Goal: Task Accomplishment & Management: Use online tool/utility

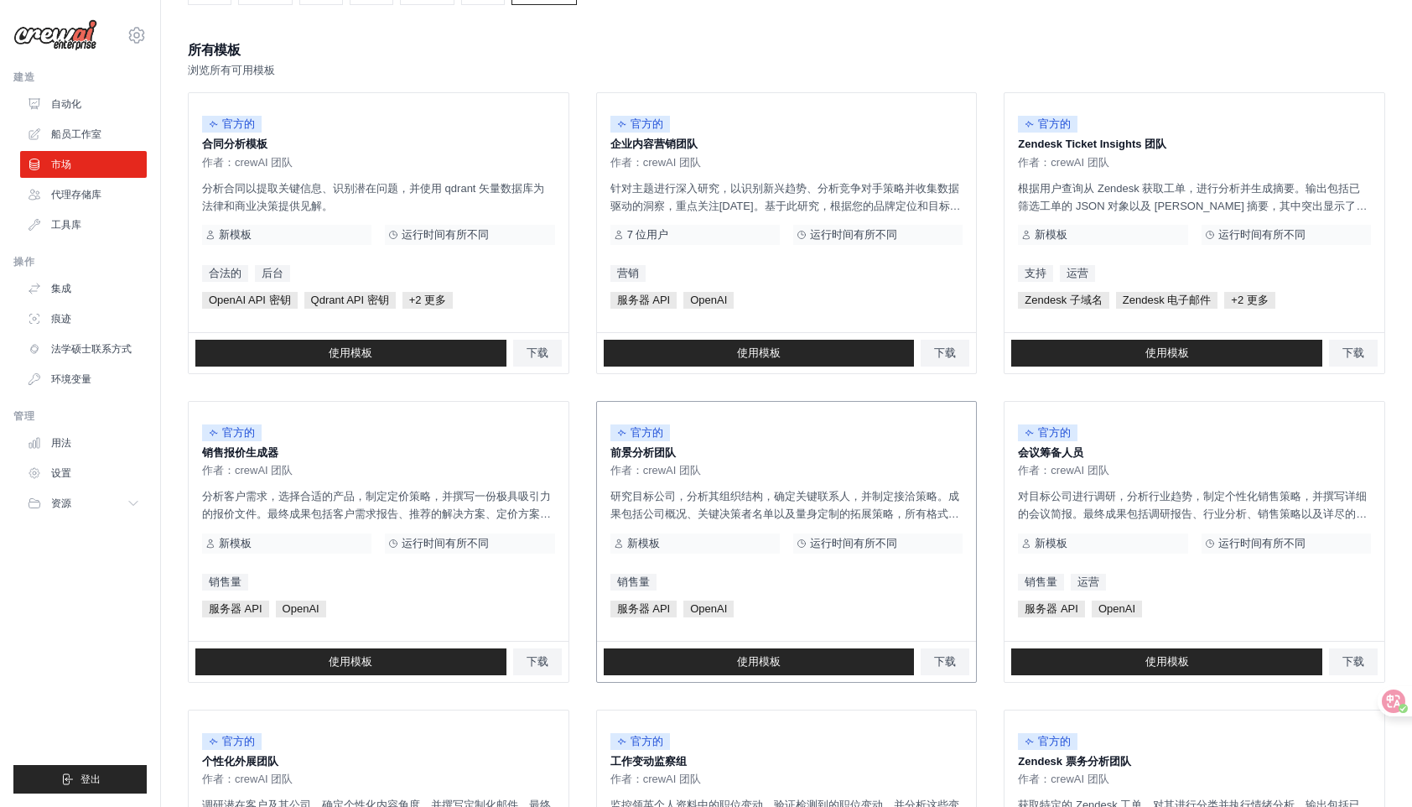
click at [772, 454] on p "前景分析团队" at bounding box center [786, 452] width 353 height 17
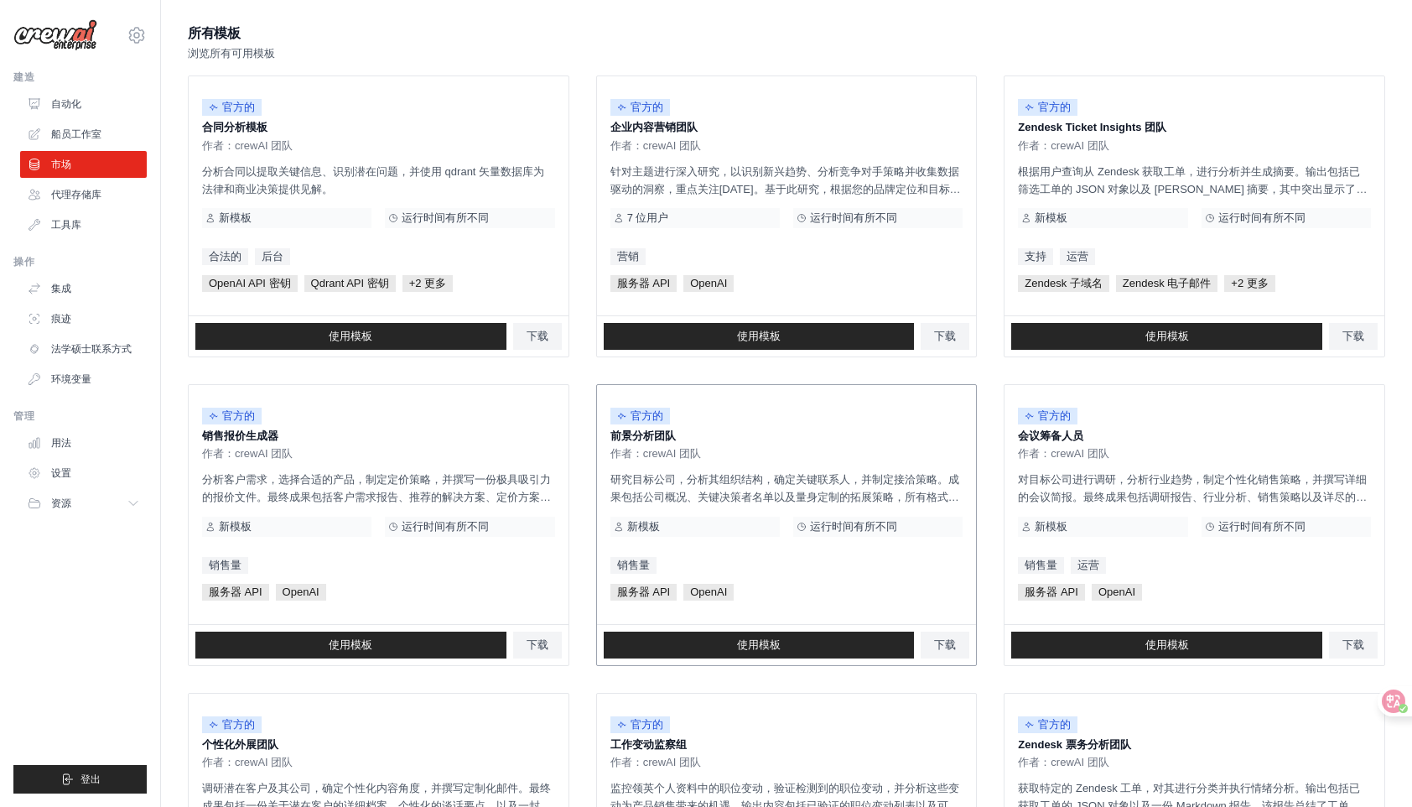
scroll to position [174, 0]
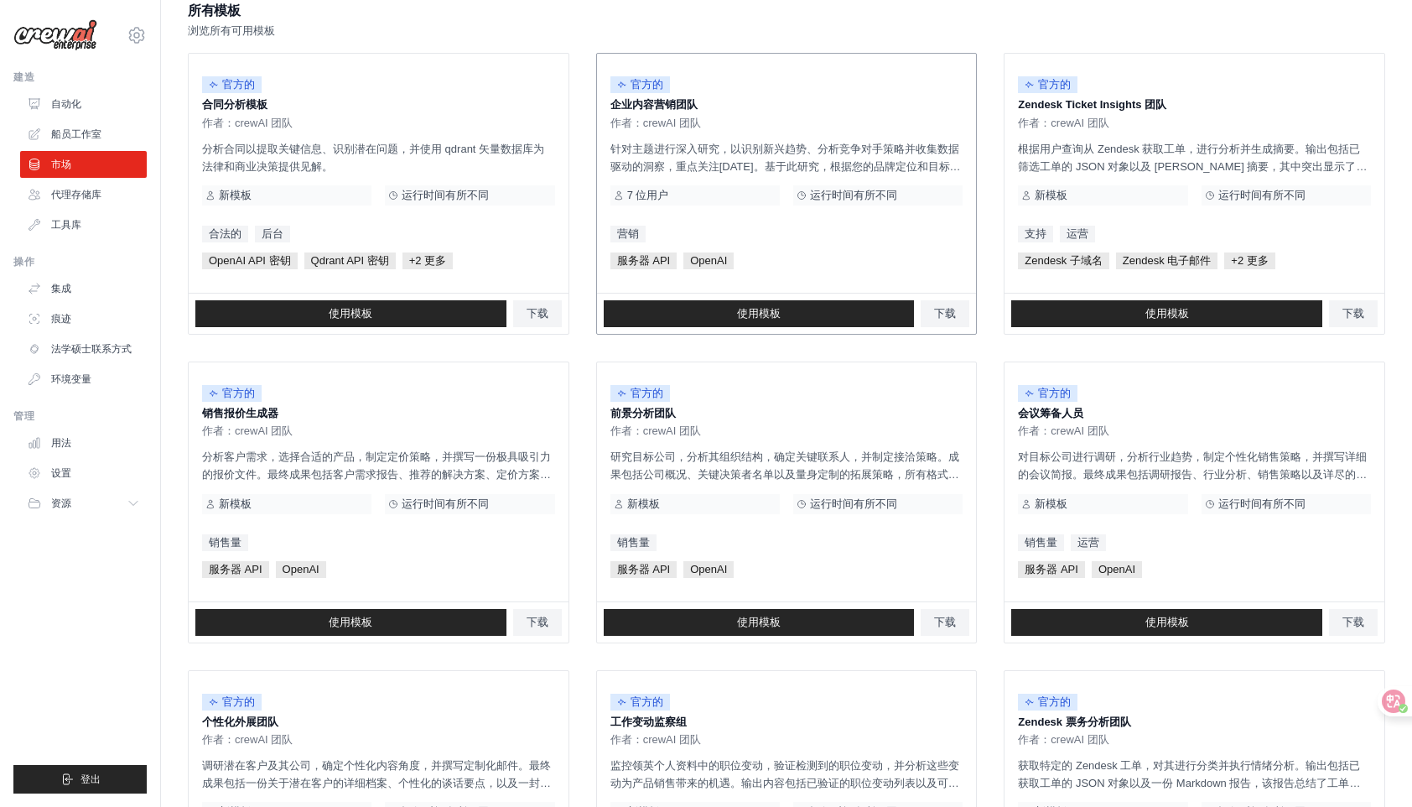
click at [773, 171] on font "针对主题进行深入研究，以识别新兴趋势、分析竞争对手策略并收集数据驱动的洞察，重点关注[DATE]。基于此研究，根据您的品牌定位和目标受众，生成引人入胜的内容创…" at bounding box center [785, 185] width 350 height 84
click at [695, 263] on span "OpenAI" at bounding box center [708, 260] width 50 height 17
click at [640, 183] on div "官方的 企业内容营销团队 作者：crewAI 团队 针对主题进行深入研究，以识别新兴趋势、分析竞争对手策略并收集数据驱动的洞察，重点关注[DATE]。基于此研…" at bounding box center [787, 173] width 380 height 239
click at [641, 189] on font "7 位用户" at bounding box center [648, 195] width 42 height 13
click at [1259, 194] on font "运行时间有所不同" at bounding box center [1261, 195] width 87 height 13
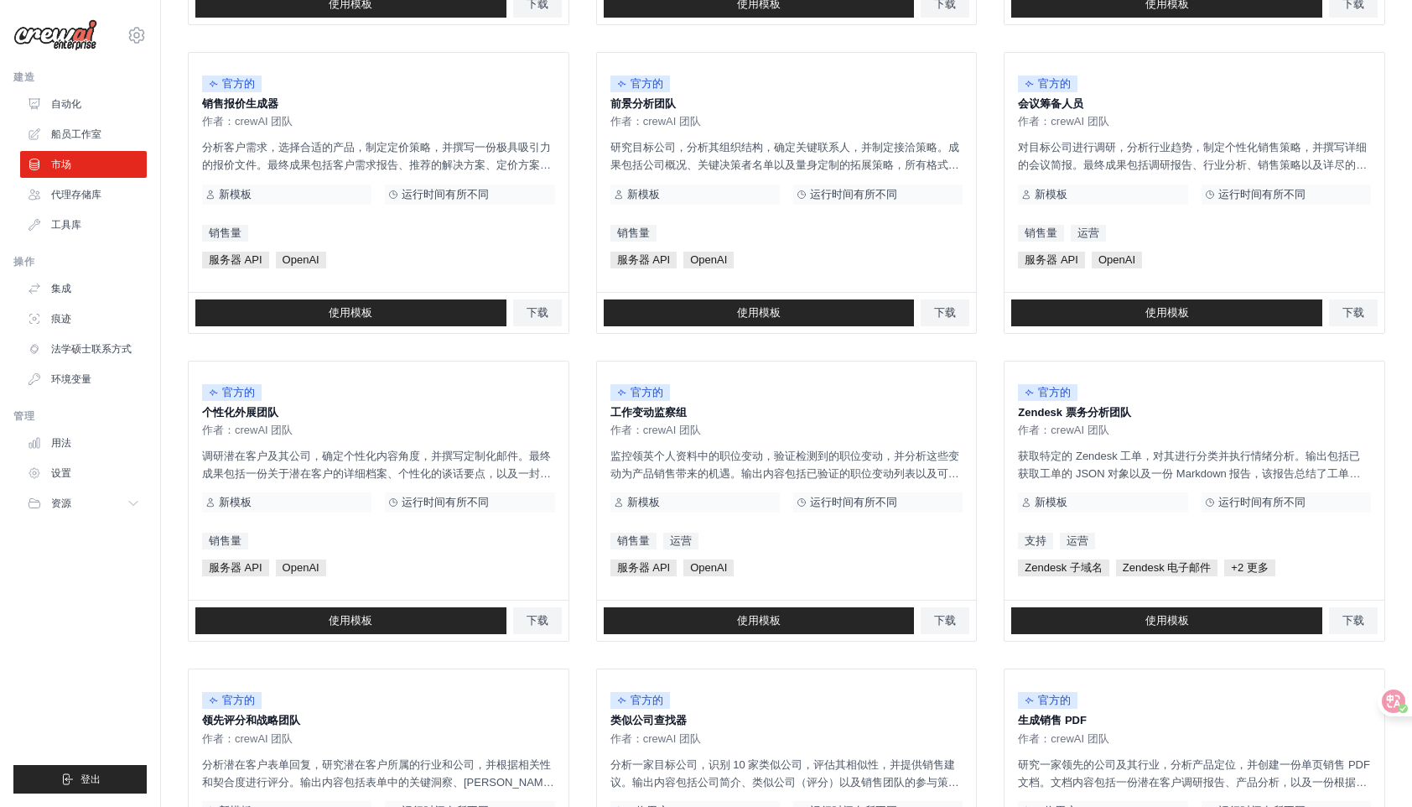
scroll to position [747, 0]
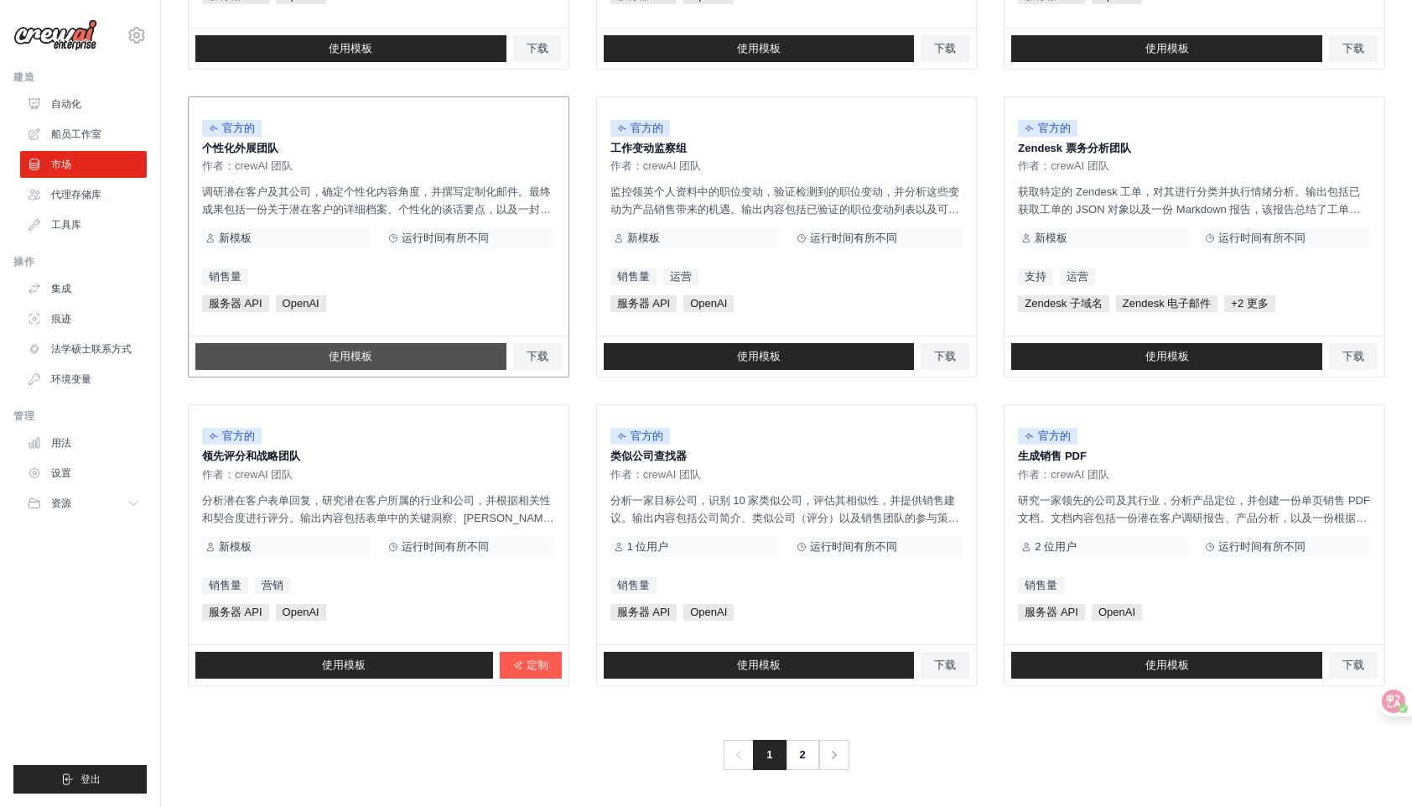
click at [365, 361] on font "使用模板" at bounding box center [351, 356] width 44 height 13
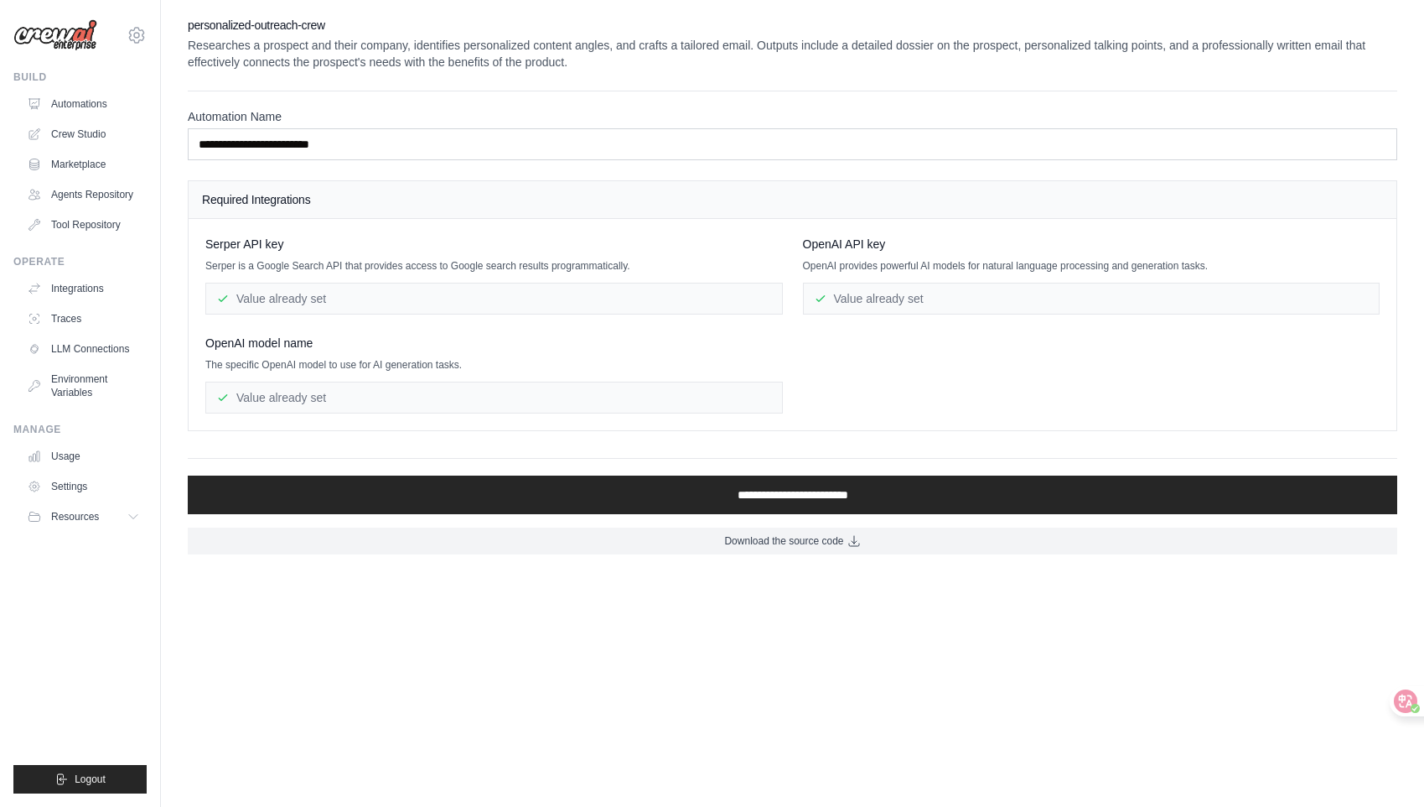
click at [331, 293] on div "Value already set" at bounding box center [494, 299] width 578 height 32
click at [334, 302] on div "Value already set" at bounding box center [494, 299] width 578 height 32
click at [317, 279] on div "Serper API key Serper is a Google Search API that provides access to Google sea…" at bounding box center [494, 275] width 578 height 79
click at [94, 163] on link "Marketplace" at bounding box center [85, 164] width 127 height 27
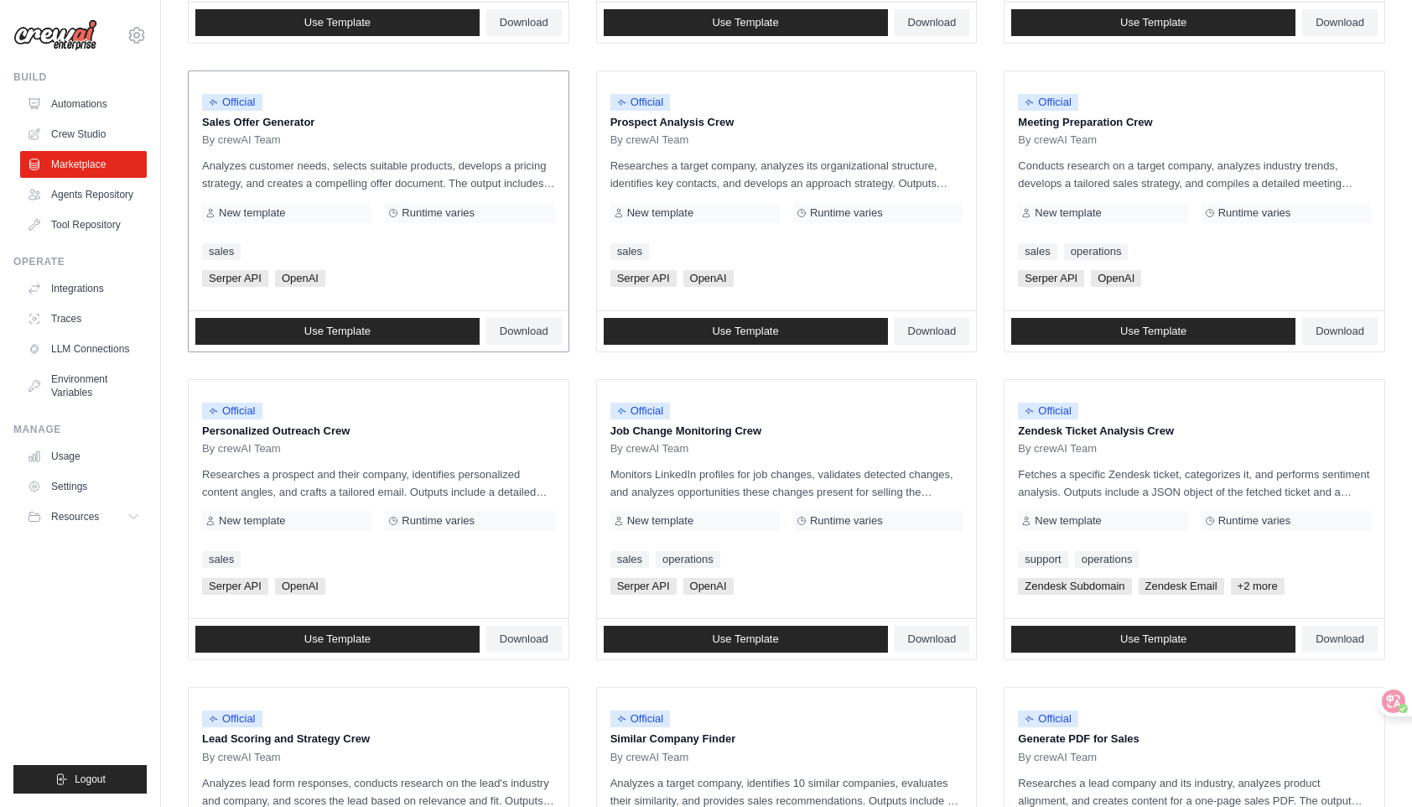
scroll to position [473, 0]
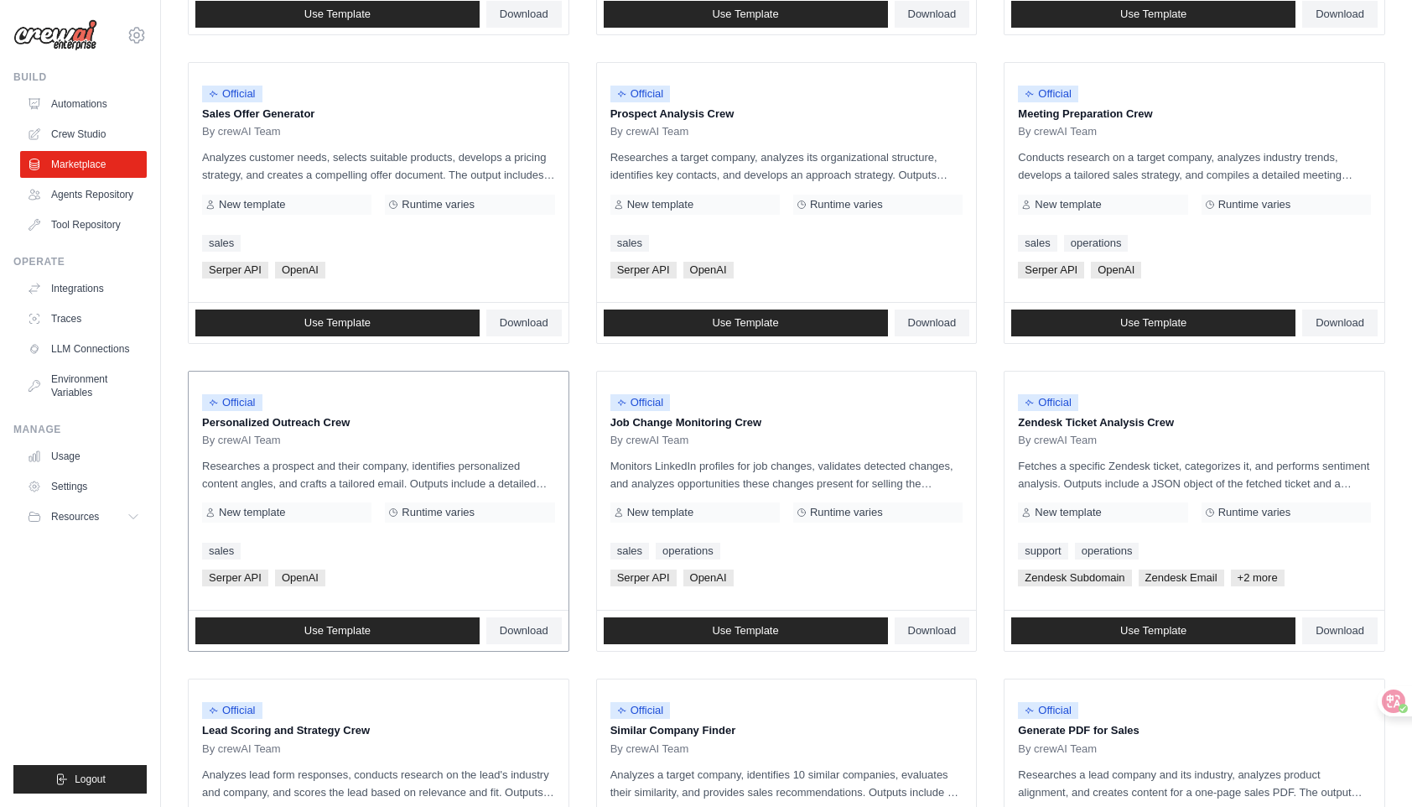
click at [522, 414] on p "Personalized Outreach Crew" at bounding box center [378, 422] width 353 height 17
click at [301, 577] on span "OpenAI" at bounding box center [300, 577] width 50 height 17
drag, startPoint x: 242, startPoint y: 510, endPoint x: 391, endPoint y: 509, distance: 148.4
click at [243, 510] on span "New template" at bounding box center [252, 512] width 66 height 13
click at [453, 503] on div "Runtime varies" at bounding box center [469, 512] width 169 height 20
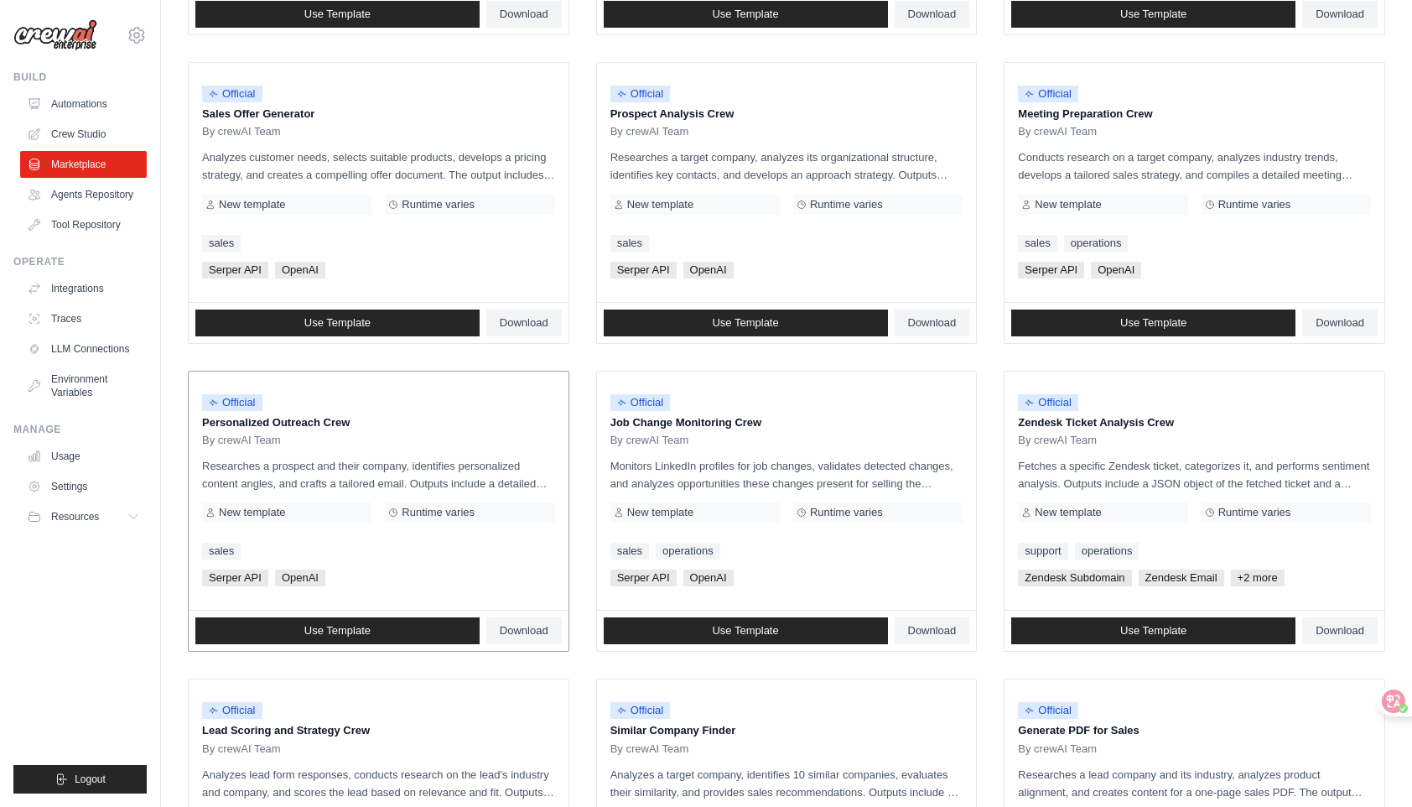
click at [458, 512] on span "Runtime varies" at bounding box center [438, 512] width 73 height 13
click at [393, 440] on div "By crewAI Team" at bounding box center [378, 439] width 353 height 13
click at [359, 628] on span "Use Template" at bounding box center [337, 630] width 66 height 13
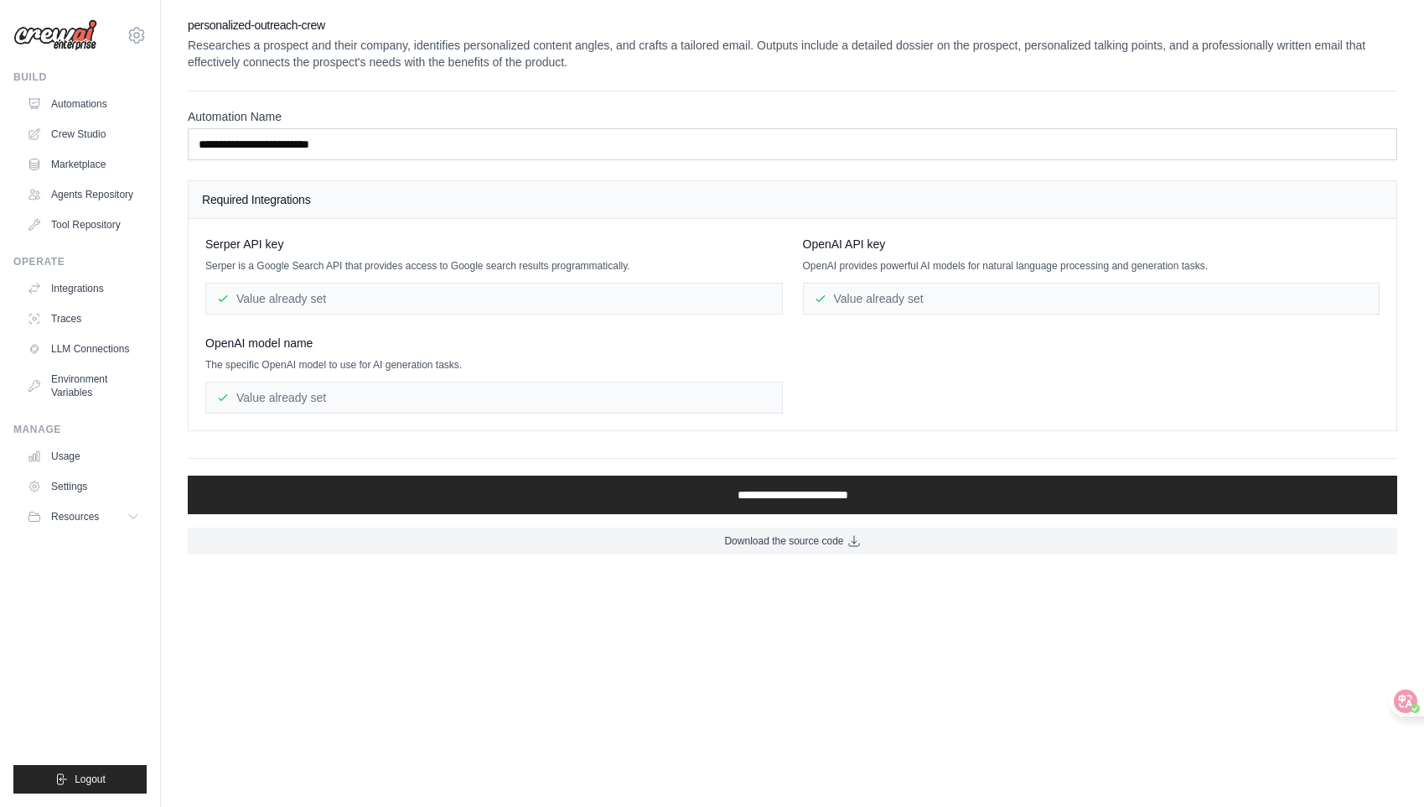
click at [418, 299] on div "Value already set" at bounding box center [494, 299] width 578 height 32
click at [283, 197] on h4 "Required Integrations" at bounding box center [792, 199] width 1181 height 17
